Goal: Information Seeking & Learning: Learn about a topic

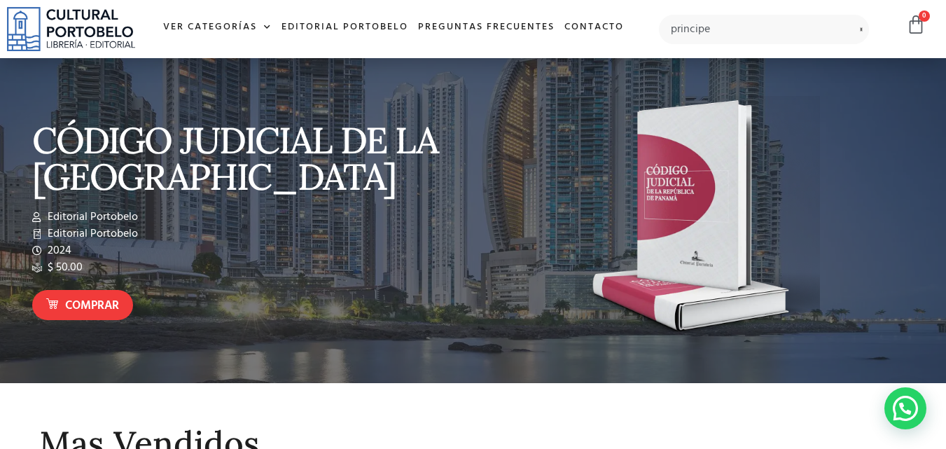
type input "principe"
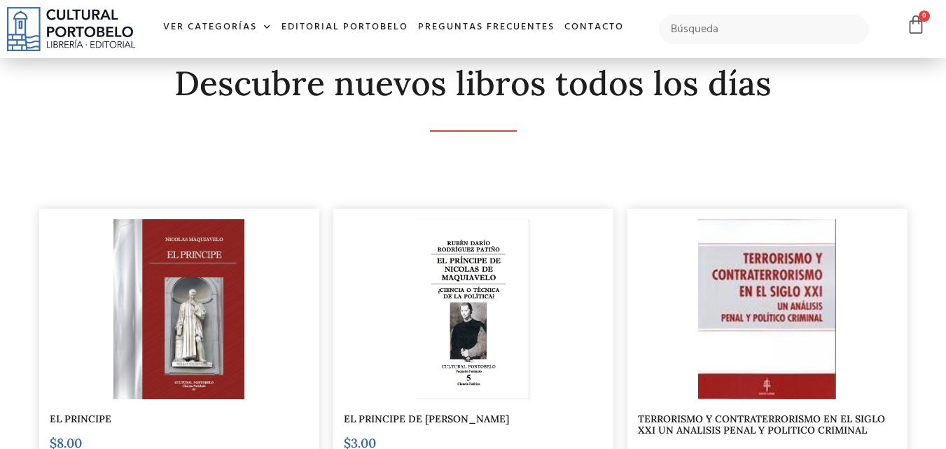
scroll to position [419, 0]
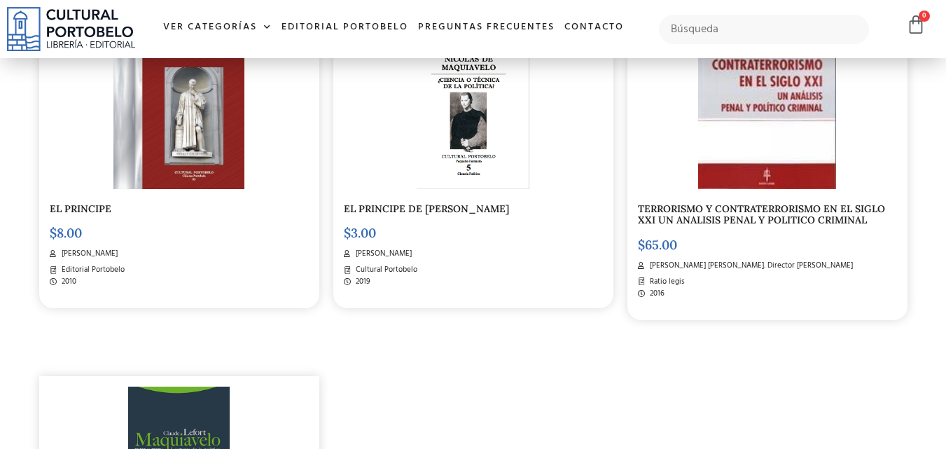
click at [166, 193] on div "EL PRINCIPE $ 8.00 Nicolas Maquiavelo Editorial Portobelo 2010" at bounding box center [179, 154] width 280 height 310
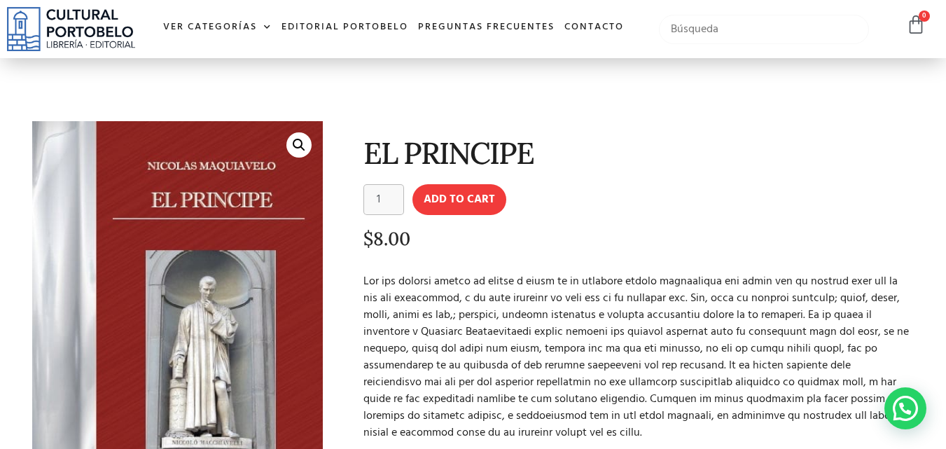
click at [764, 29] on input "text" at bounding box center [764, 29] width 211 height 29
type input "contrato social"
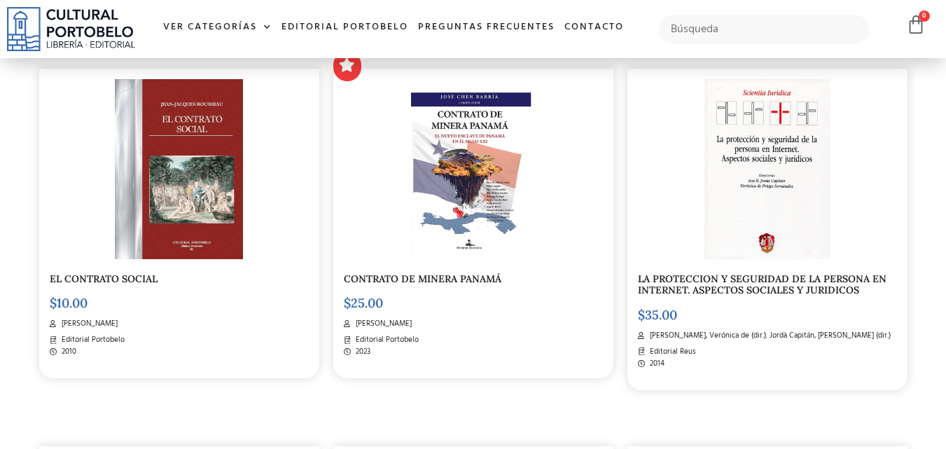
scroll to position [349, 0]
click at [218, 208] on img at bounding box center [179, 168] width 128 height 179
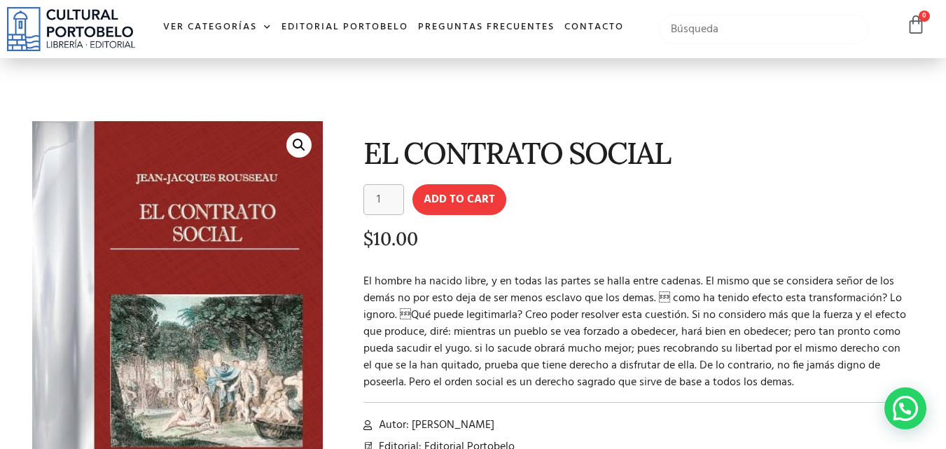
click at [713, 25] on input "text" at bounding box center [764, 29] width 211 height 29
type input "diaologo"
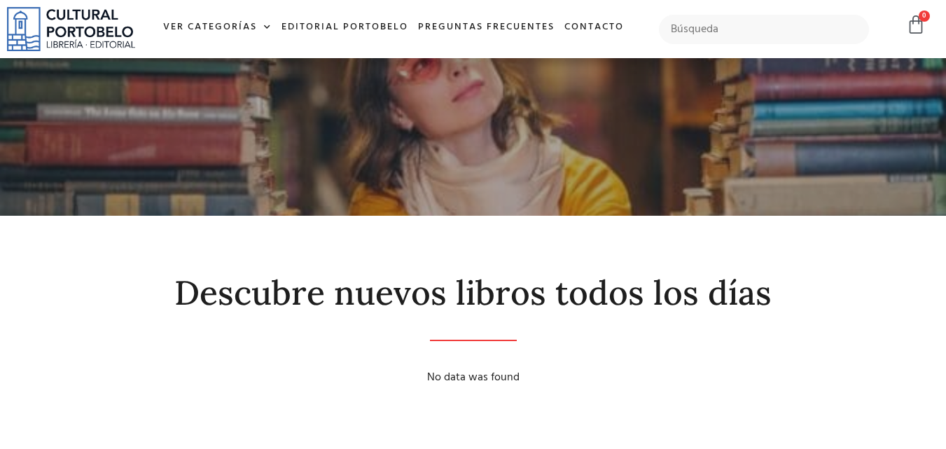
scroll to position [139, 0]
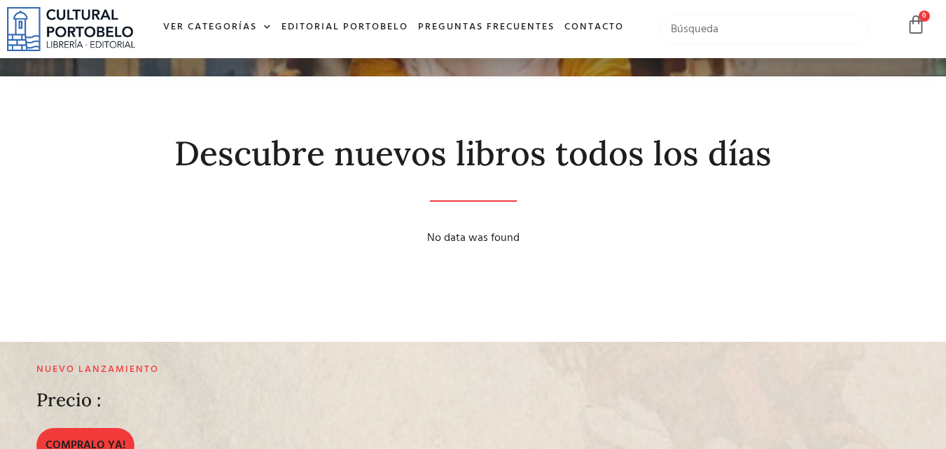
click at [754, 22] on input "text" at bounding box center [764, 29] width 211 height 29
type input "dialogo e"
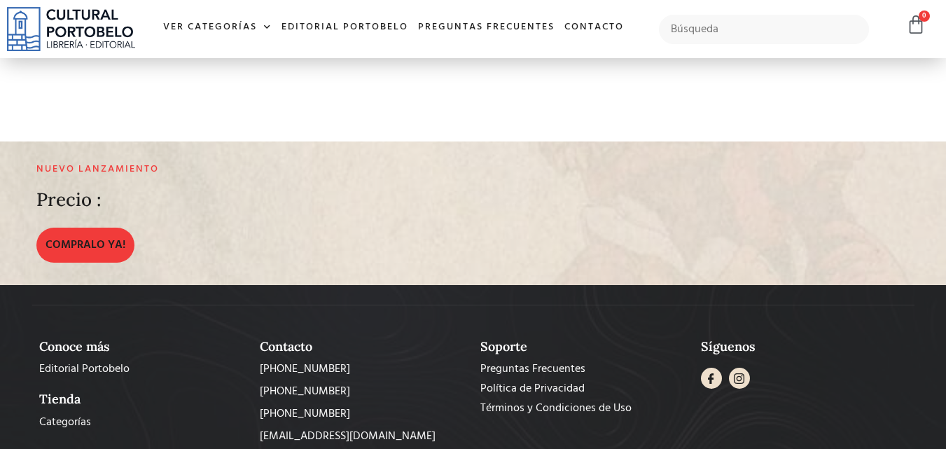
scroll to position [280, 0]
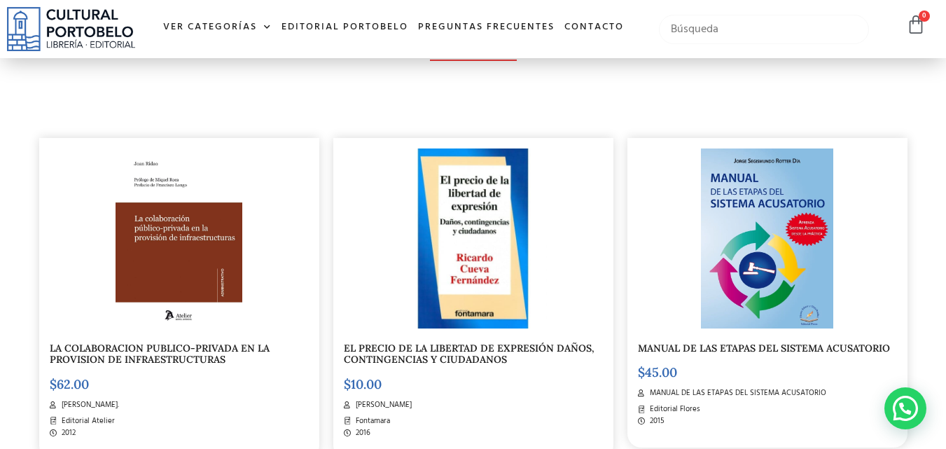
click at [806, 34] on input "text" at bounding box center [764, 29] width 211 height 29
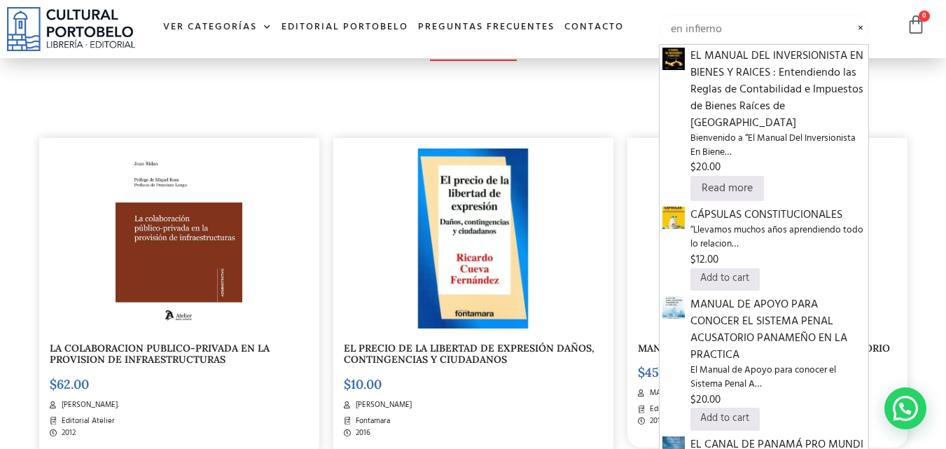
type input "en infierno"
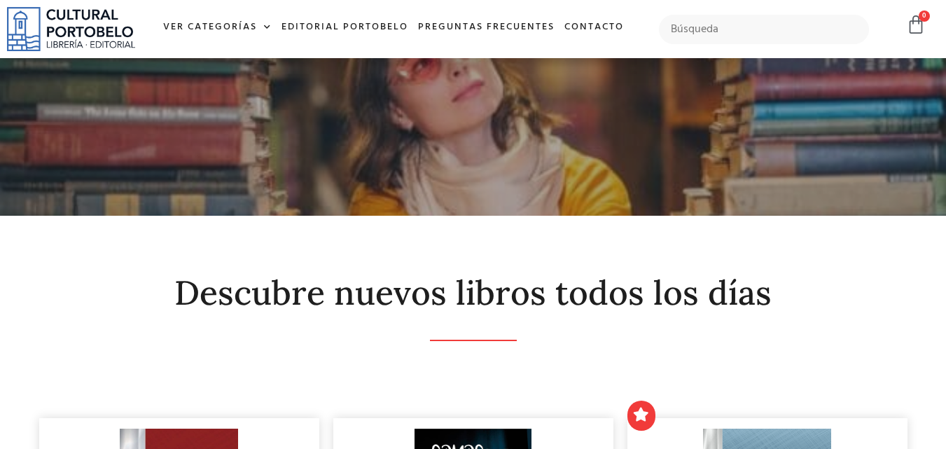
scroll to position [350, 0]
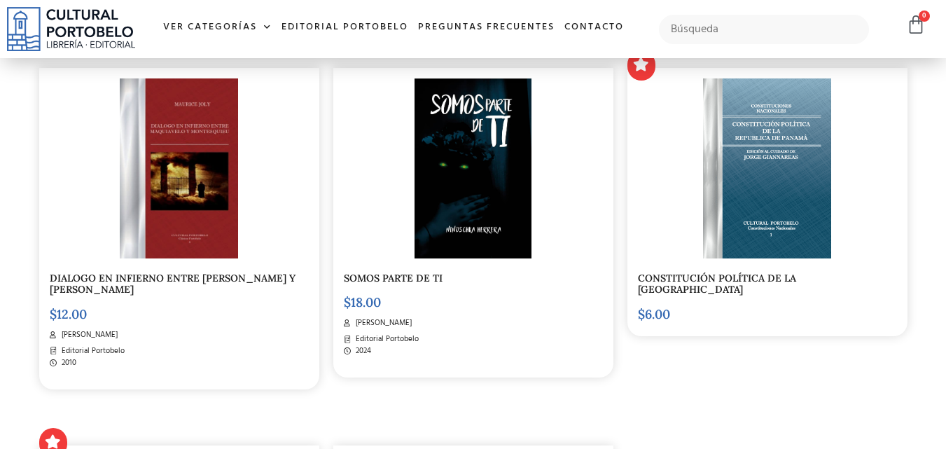
click at [240, 204] on div at bounding box center [179, 167] width 259 height 179
